Goal: Transaction & Acquisition: Purchase product/service

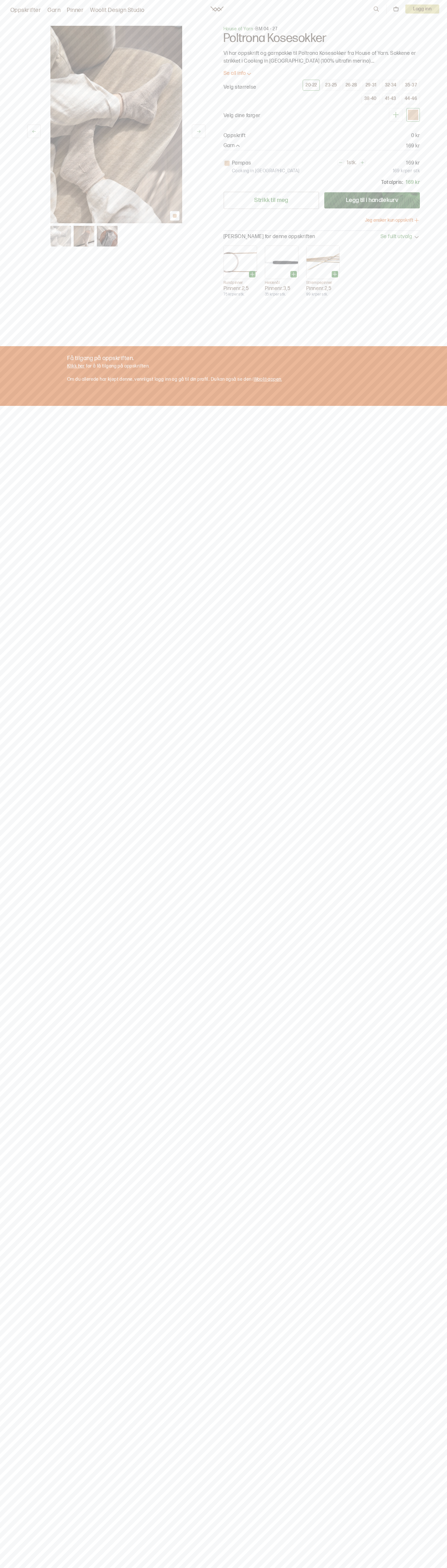
click at [372, 200] on button "Legg til i handlekurv" at bounding box center [371, 200] width 96 height 16
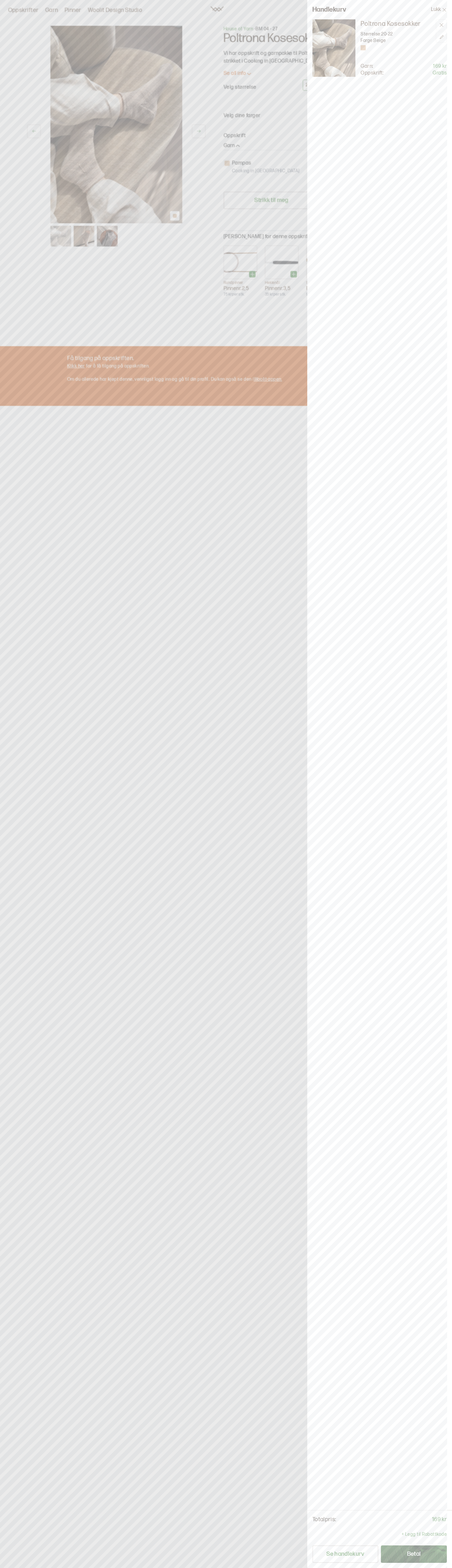
click at [414, 1554] on button "Betal" at bounding box center [414, 1554] width 66 height 18
click at [439, 10] on button "Lukk" at bounding box center [439, 10] width 26 height 19
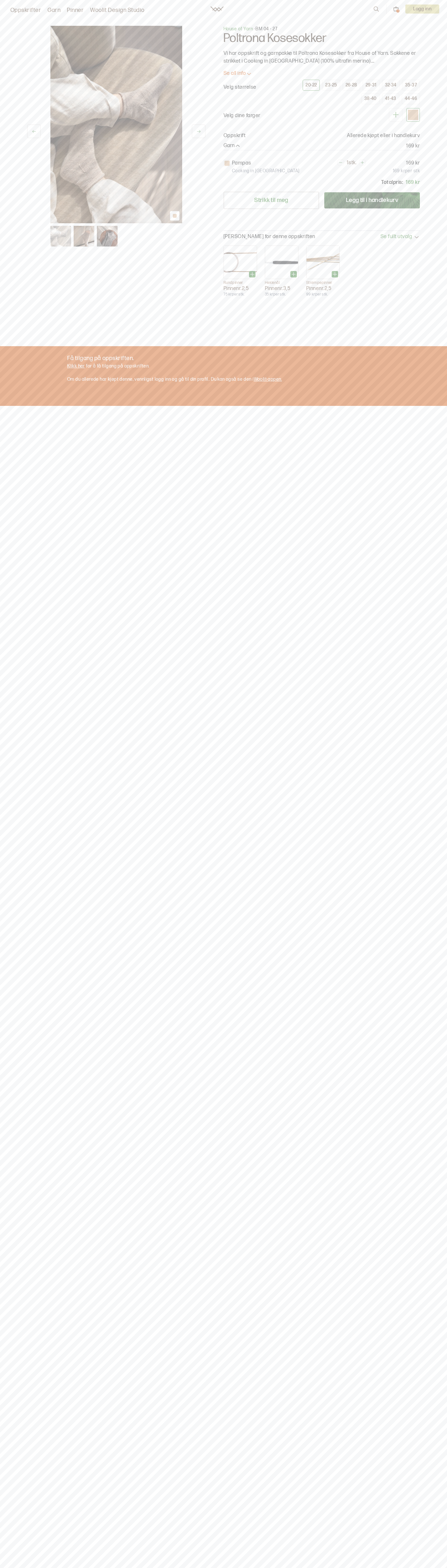
click at [396, 9] on icon at bounding box center [396, 9] width 6 height 6
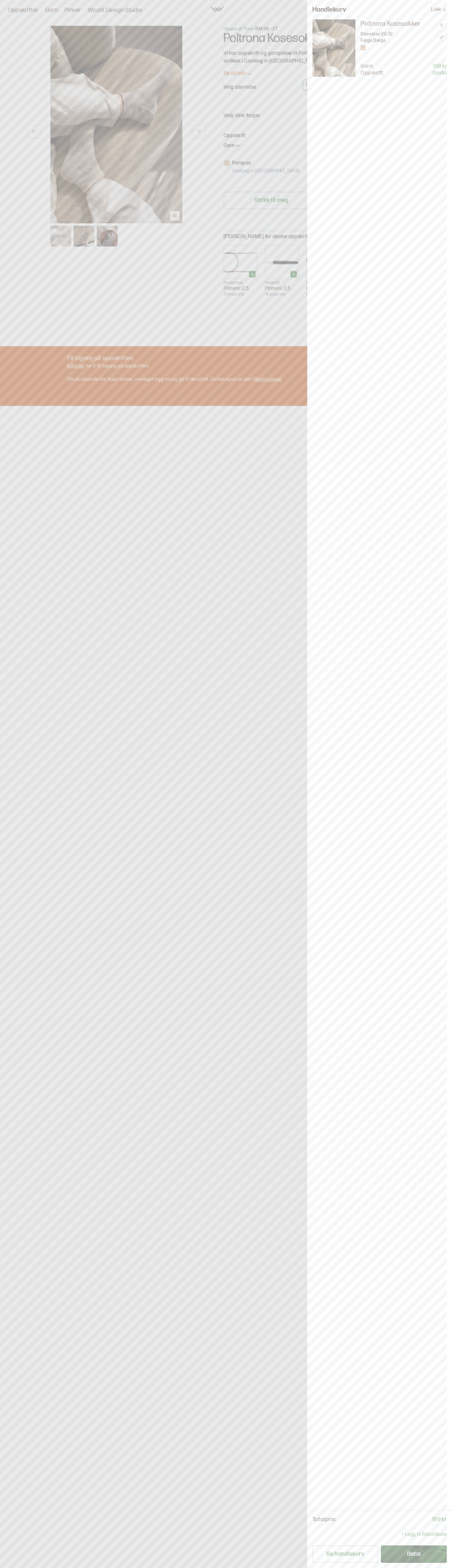
click at [414, 1554] on button "Betal" at bounding box center [414, 1554] width 66 height 18
